Goal: Transaction & Acquisition: Subscribe to service/newsletter

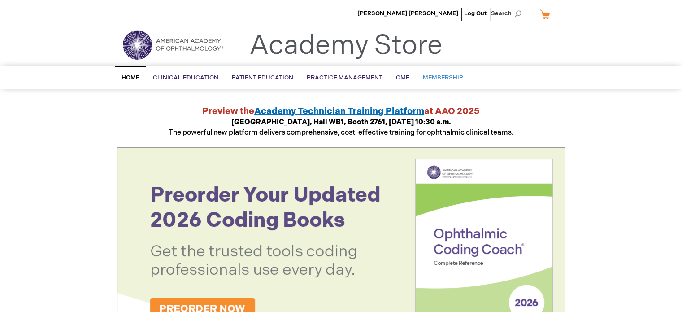
click at [429, 75] on span "Membership" at bounding box center [443, 77] width 40 height 7
